Goal: Task Accomplishment & Management: Manage account settings

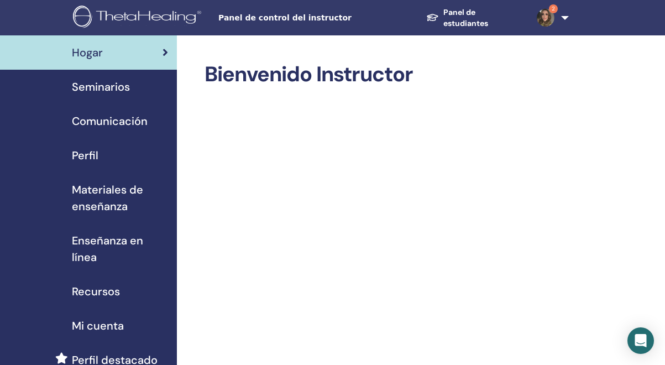
click at [566, 20] on link "2" at bounding box center [550, 17] width 44 height 35
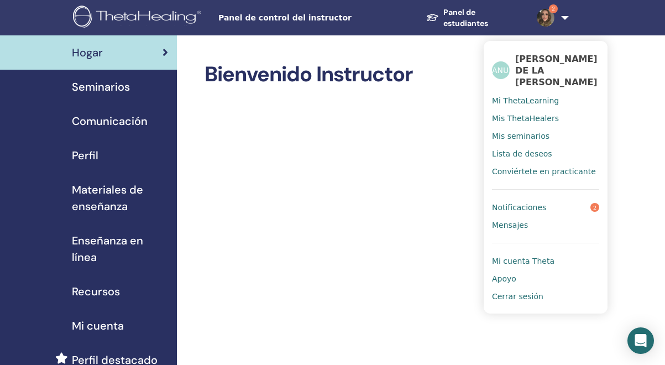
click at [109, 90] on font "Seminarios" at bounding box center [101, 87] width 58 height 14
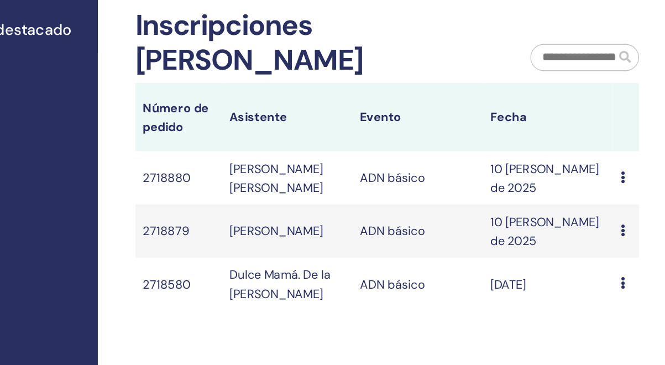
scroll to position [241, 11]
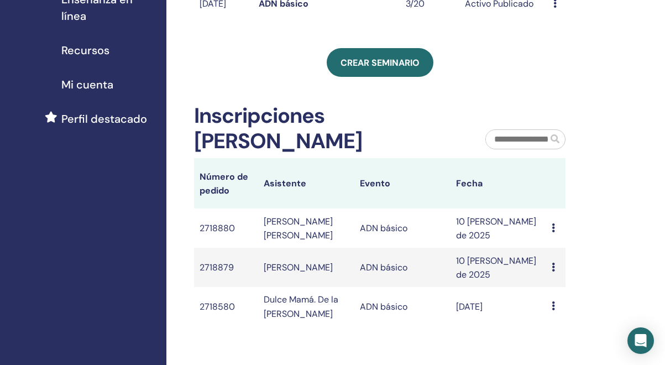
click at [553, 223] on icon at bounding box center [553, 227] width 3 height 9
click at [459, 216] on font "10 [PERSON_NAME] de 2025" at bounding box center [496, 228] width 80 height 25
click at [209, 222] on font "2718880" at bounding box center [217, 228] width 35 height 12
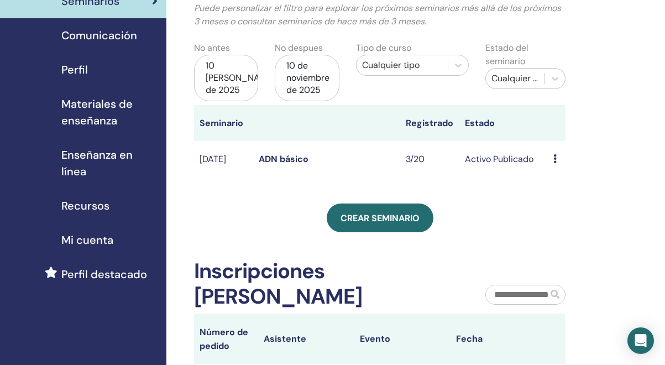
scroll to position [0, 11]
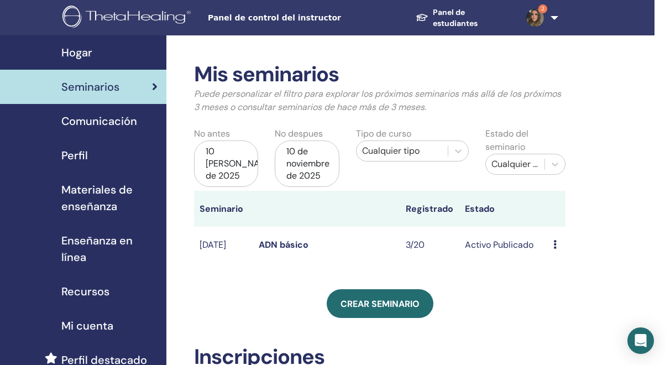
click at [282, 242] on font "ADN básico" at bounding box center [284, 245] width 50 height 12
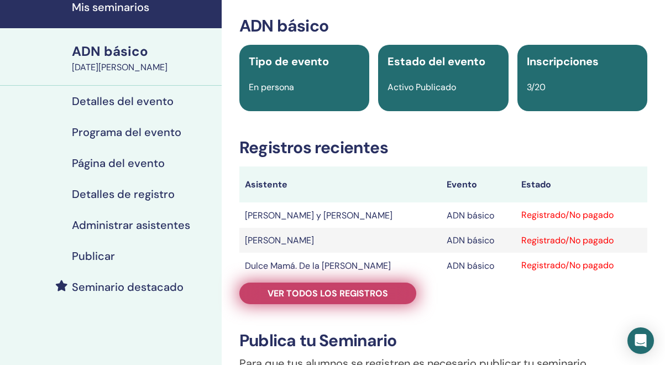
scroll to position [43, 0]
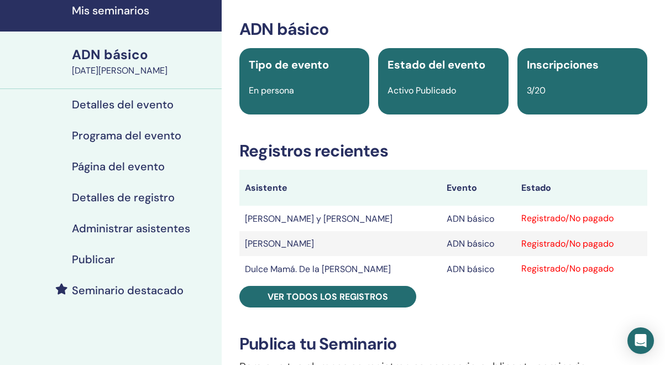
click at [132, 104] on font "Detalles del evento" at bounding box center [123, 104] width 102 height 14
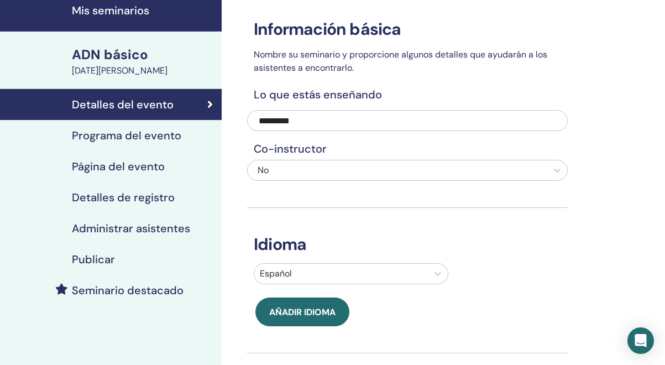
click at [132, 139] on font "Programa del evento" at bounding box center [127, 135] width 110 height 14
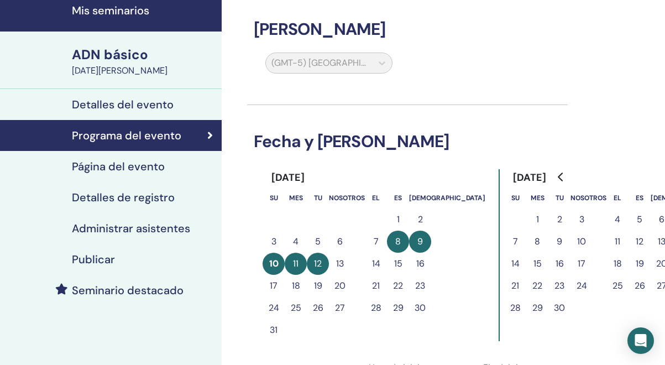
click at [142, 227] on font "Administrar asistentes" at bounding box center [131, 228] width 118 height 14
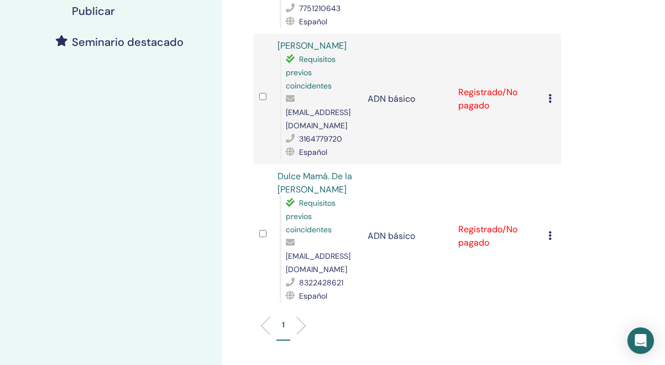
scroll to position [287, 0]
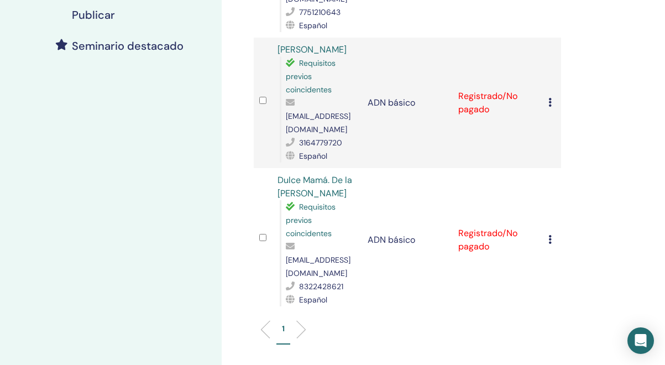
click at [302, 320] on li at bounding box center [297, 329] width 19 height 19
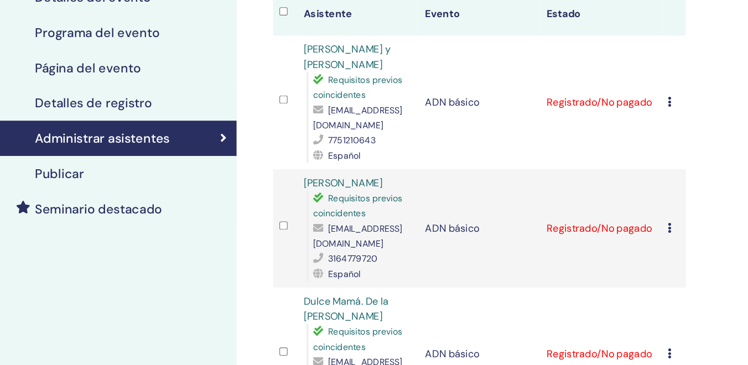
scroll to position [149, 0]
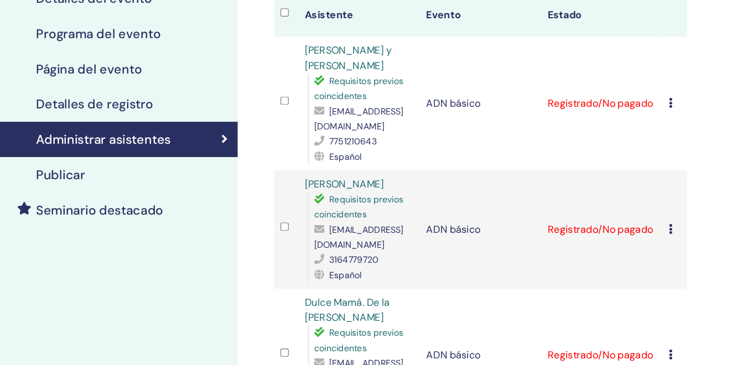
click at [630, 196] on icon at bounding box center [629, 200] width 3 height 9
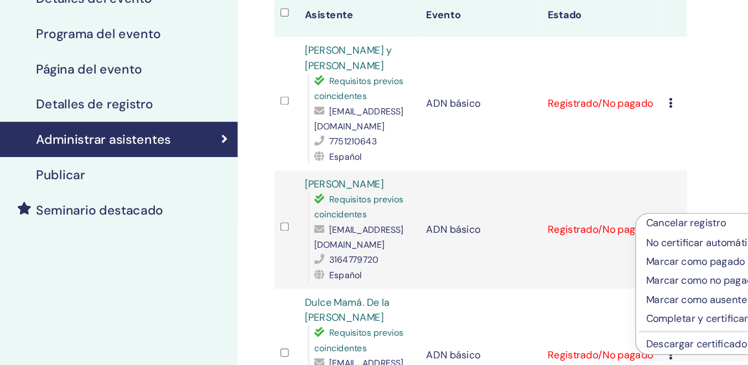
click at [622, 275] on font "Completar y certificar" at bounding box center [652, 280] width 90 height 12
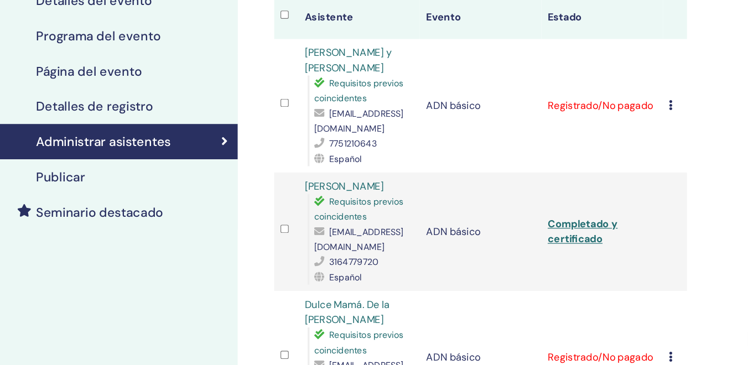
scroll to position [110, 0]
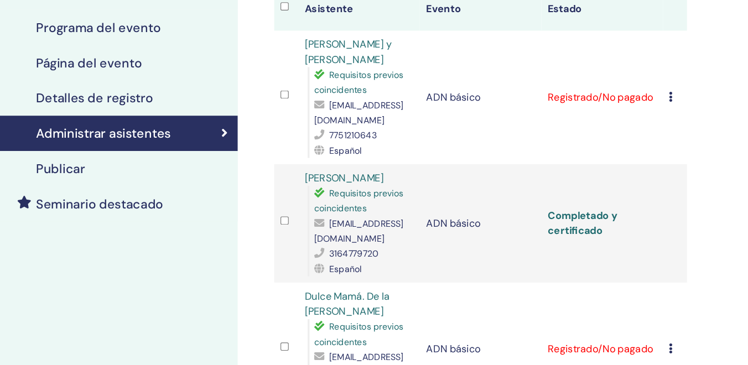
click at [531, 228] on font "Completado y certificado" at bounding box center [551, 240] width 61 height 25
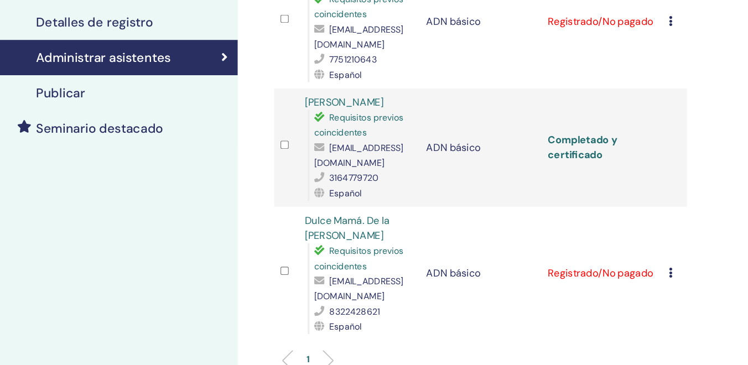
scroll to position [216, 0]
